Goal: Find specific page/section: Find specific page/section

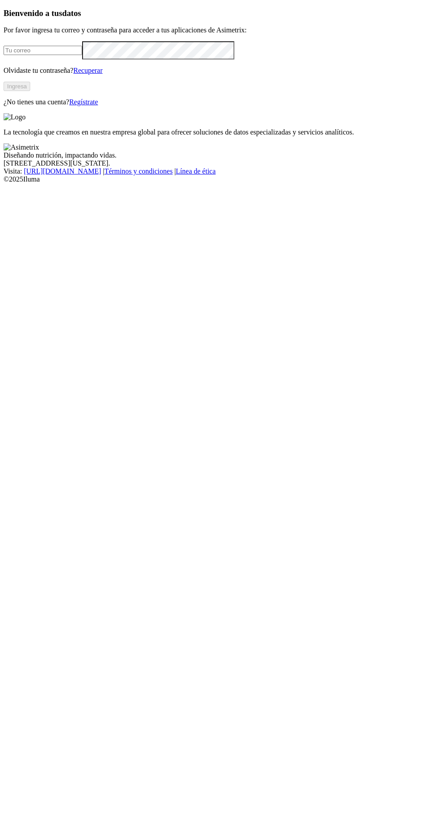
click at [82, 55] on input "email" at bounding box center [43, 50] width 79 height 9
type input "[PERSON_NAME][EMAIL_ADDRESS][PERSON_NAME][DOMAIN_NAME]"
click input "submit" at bounding box center [0, 0] width 0 height 0
